Goal: Information Seeking & Learning: Learn about a topic

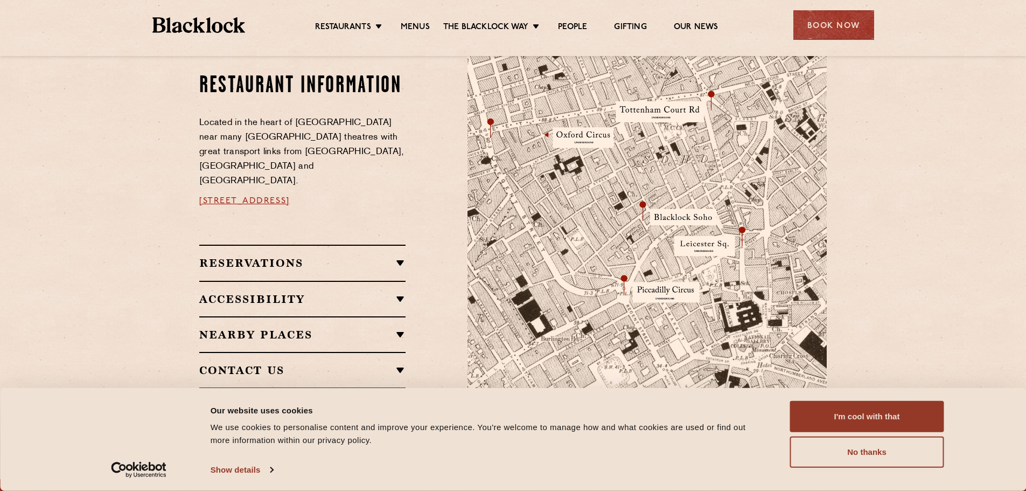
scroll to position [700, 0]
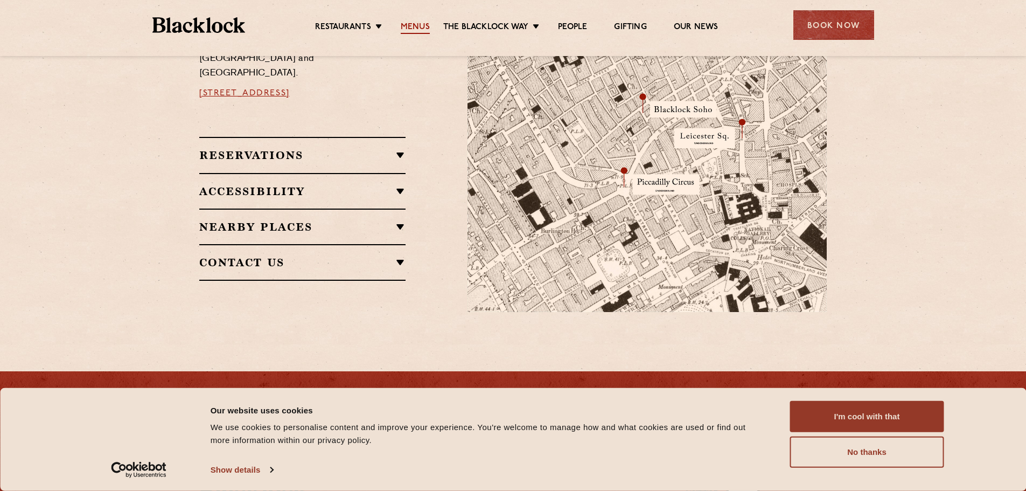
click at [416, 23] on link "Menus" at bounding box center [415, 28] width 29 height 12
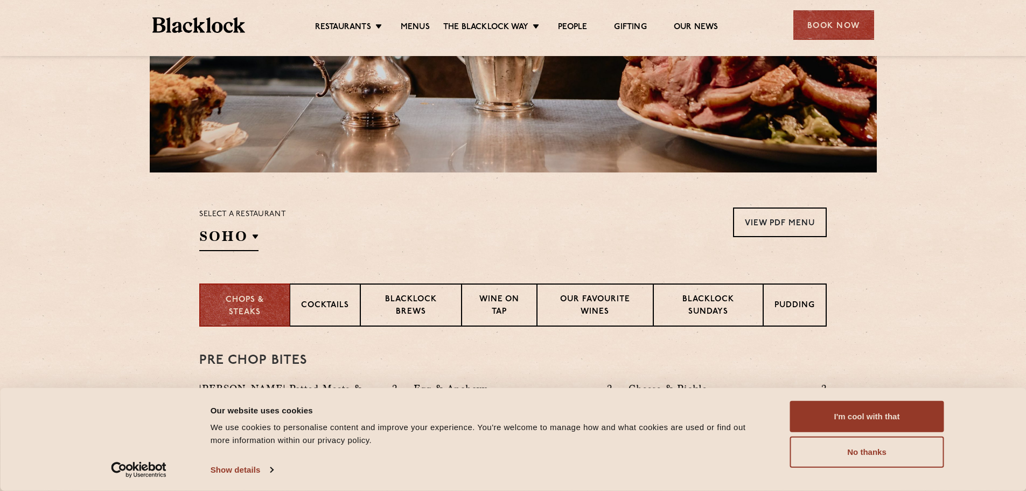
scroll to position [323, 0]
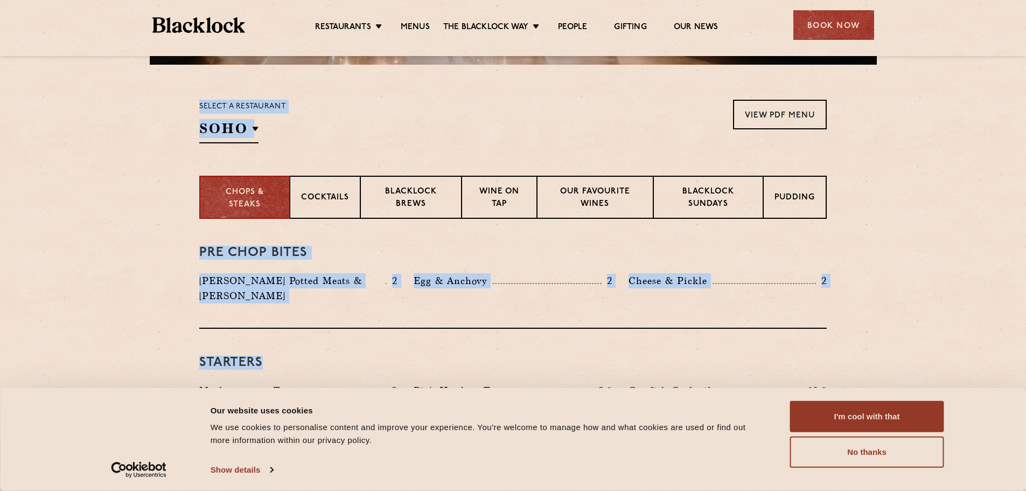
drag, startPoint x: 91, startPoint y: 102, endPoint x: 960, endPoint y: 323, distance: 896.5
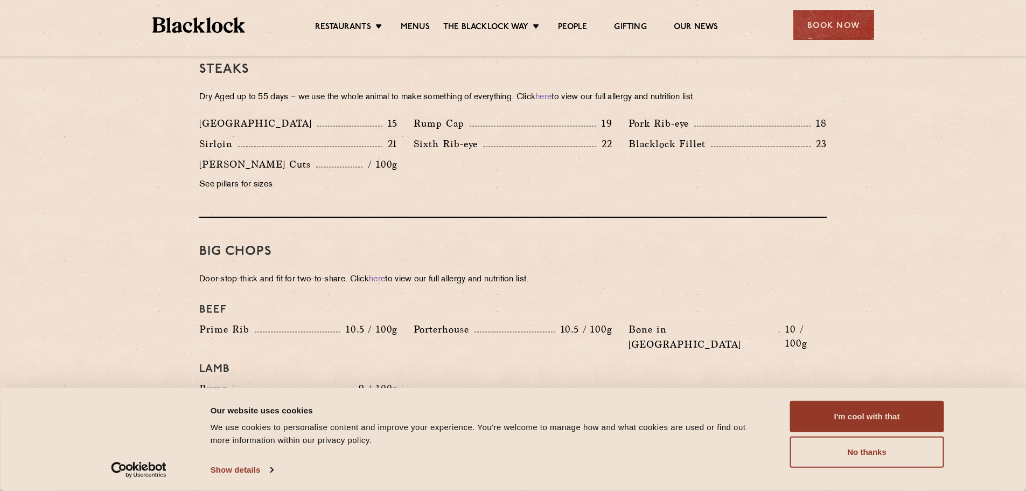
scroll to position [1185, 0]
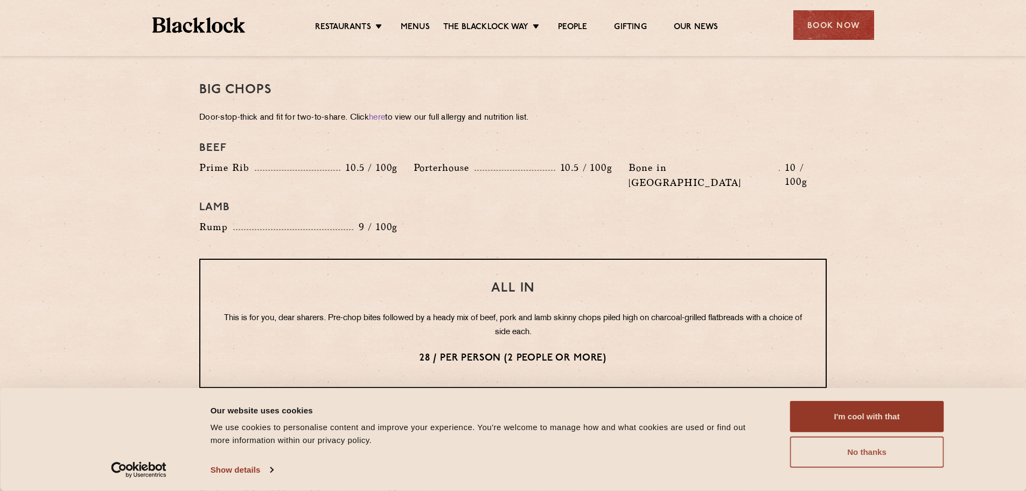
click at [846, 441] on button "No thanks" at bounding box center [867, 451] width 154 height 31
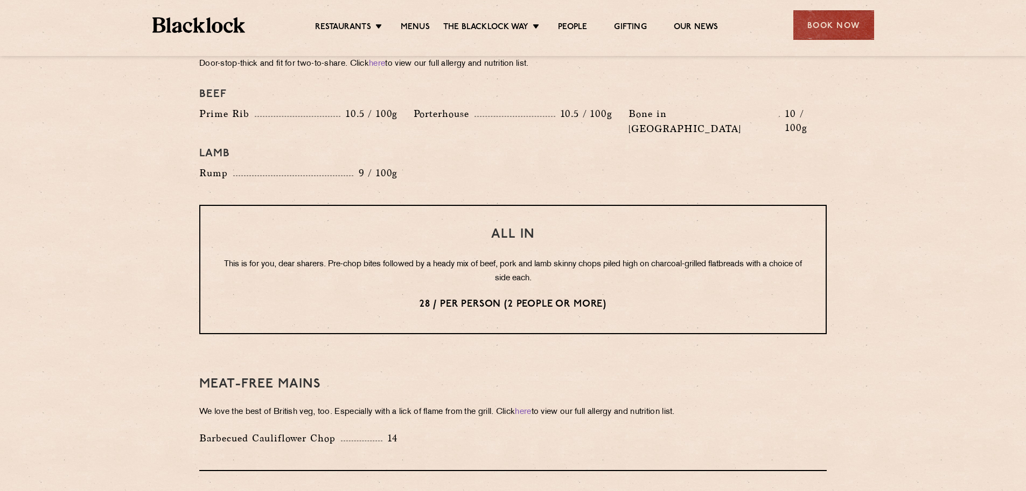
scroll to position [969, 0]
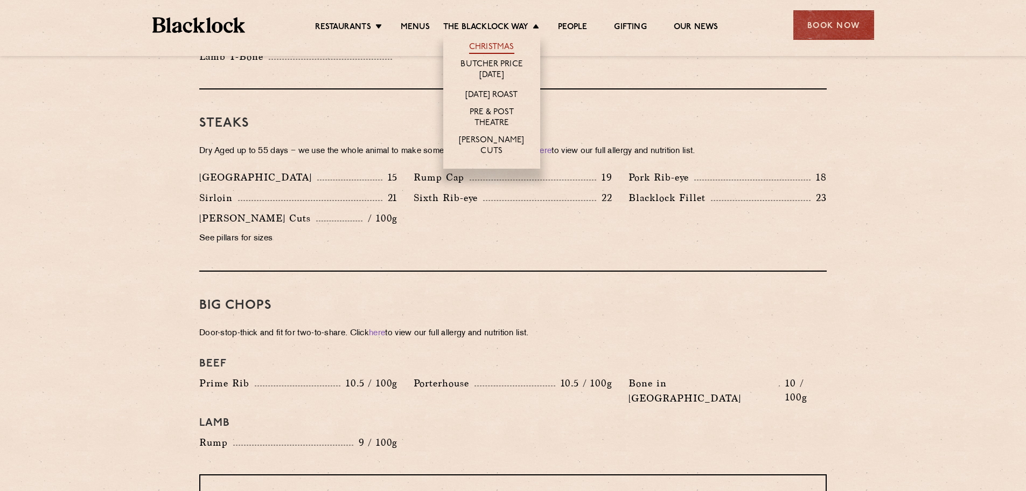
click at [507, 48] on link "Christmas" at bounding box center [491, 48] width 45 height 12
